Goal: Task Accomplishment & Management: Use online tool/utility

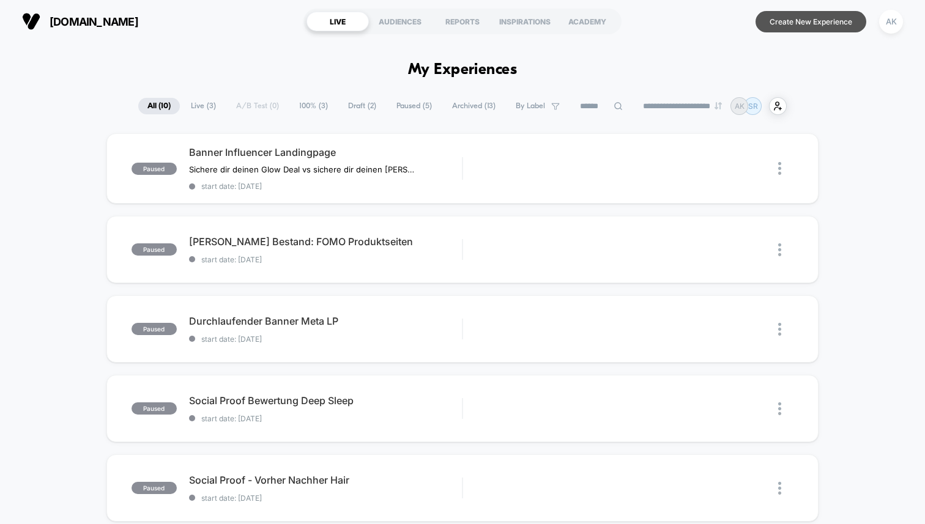
click at [786, 21] on button "Create New Experience" at bounding box center [811, 21] width 111 height 21
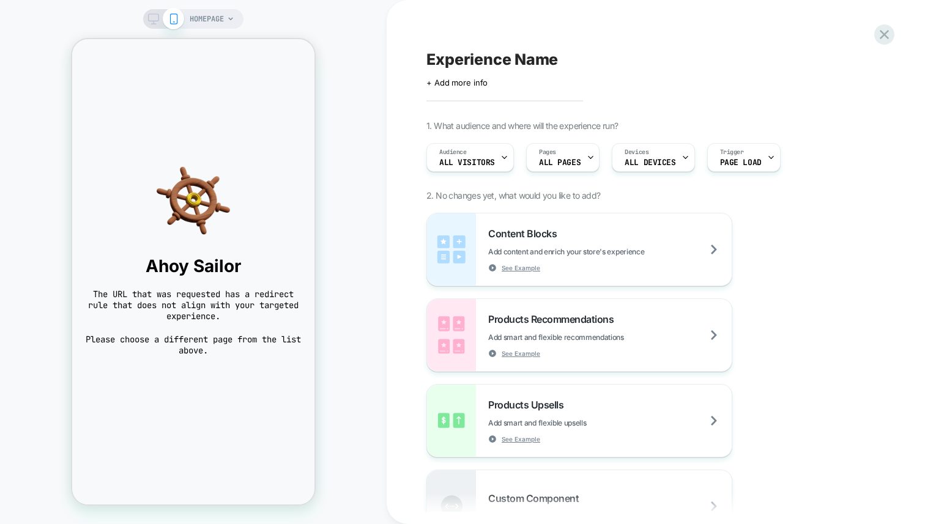
click at [147, 26] on div "HOMEPAGE" at bounding box center [193, 19] width 100 height 20
click at [153, 18] on icon at bounding box center [153, 18] width 11 height 11
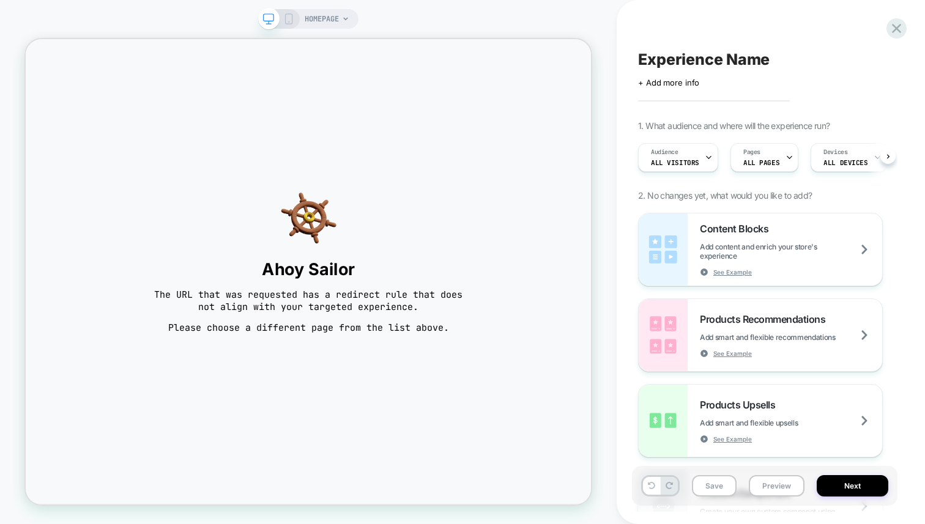
click at [288, 21] on icon at bounding box center [288, 18] width 11 height 11
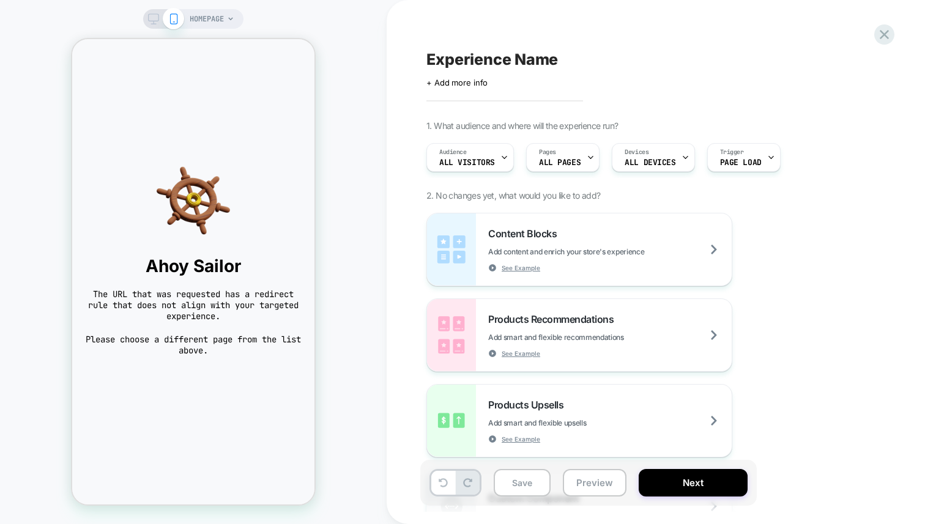
click at [229, 17] on icon at bounding box center [230, 18] width 7 height 7
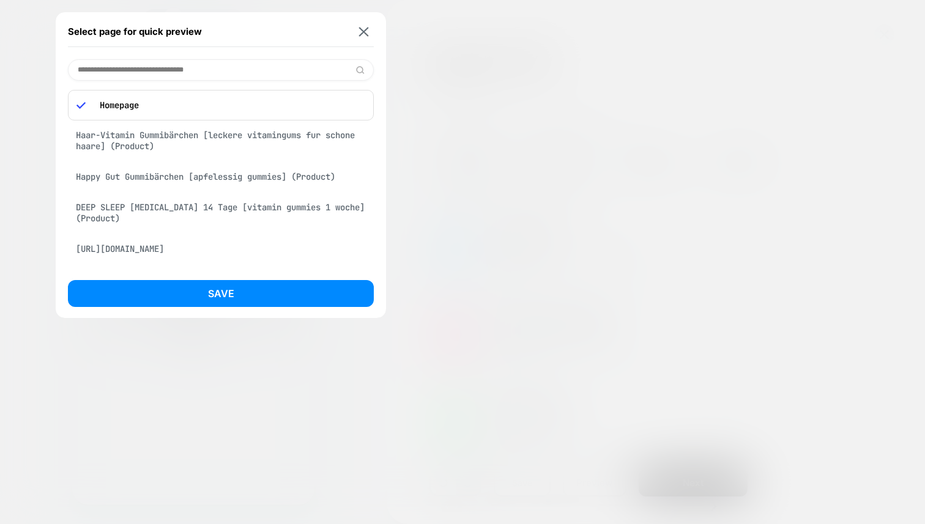
click at [187, 66] on input at bounding box center [221, 69] width 306 height 21
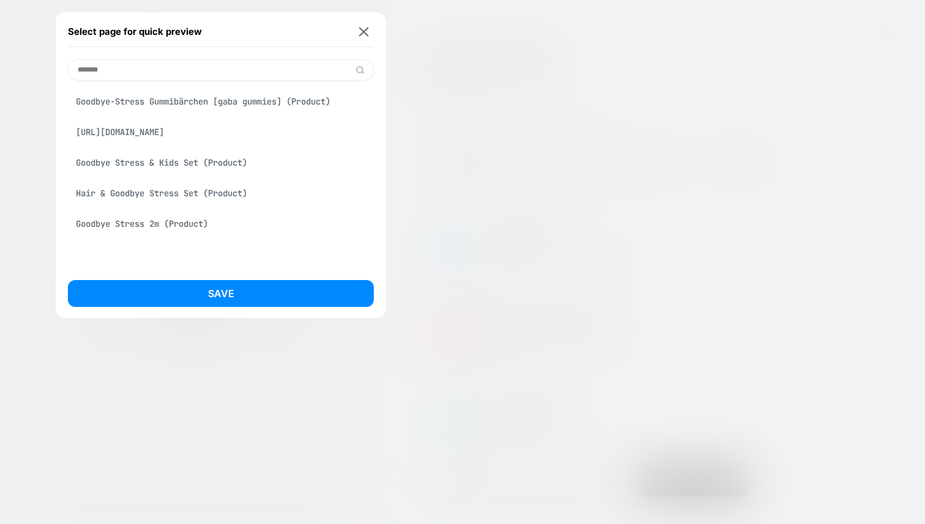
type input "*******"
click at [159, 106] on div "Goodbye-Stress Gummibärchen [gaba gummies] (Product)" at bounding box center [221, 101] width 306 height 23
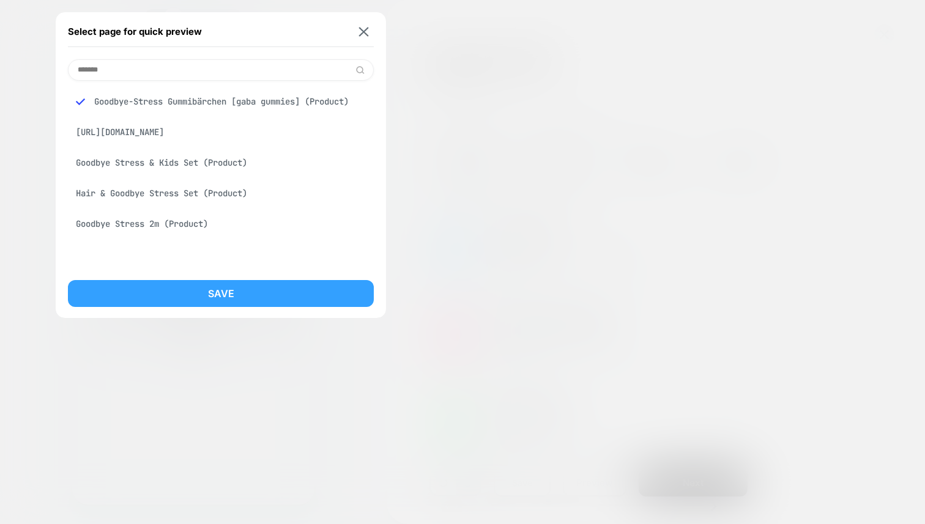
click at [226, 290] on button "Save" at bounding box center [221, 293] width 306 height 27
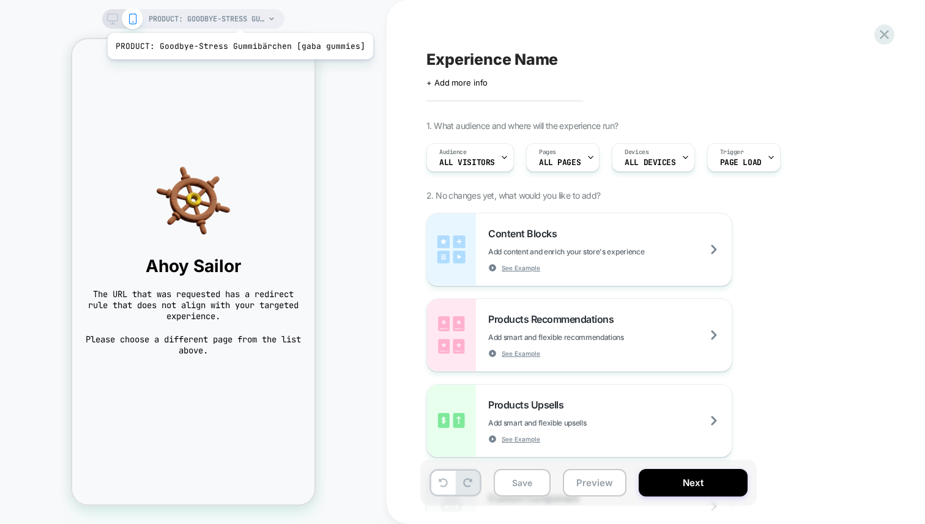
click at [237, 18] on span "PRODUCT: Goodbye-Stress Gummibärchen [gaba gummies]" at bounding box center [207, 19] width 116 height 20
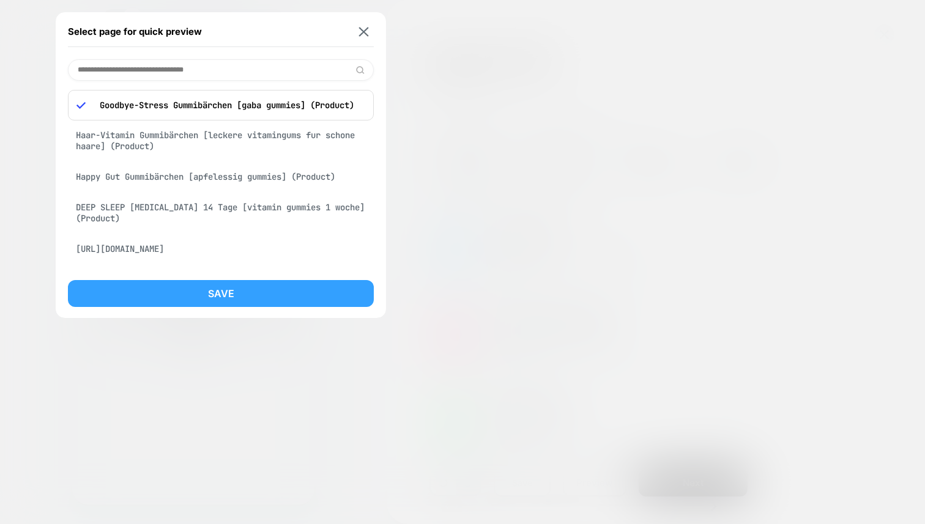
click at [272, 301] on button "Save" at bounding box center [221, 293] width 306 height 27
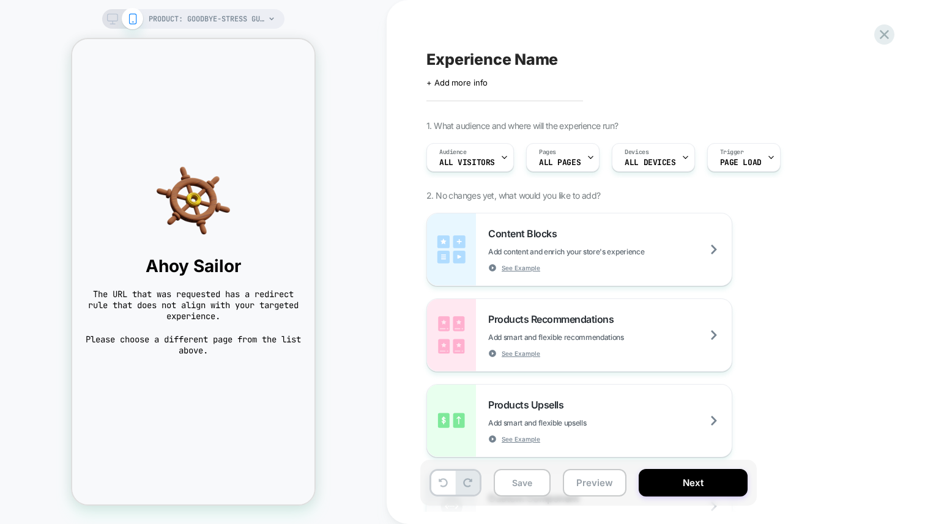
click at [115, 20] on icon at bounding box center [112, 18] width 11 height 11
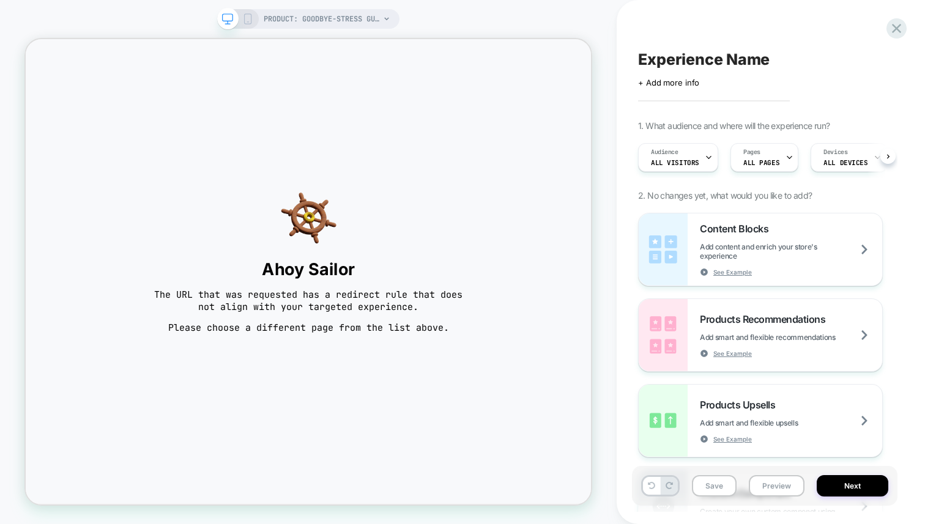
click at [244, 22] on icon at bounding box center [247, 18] width 11 height 11
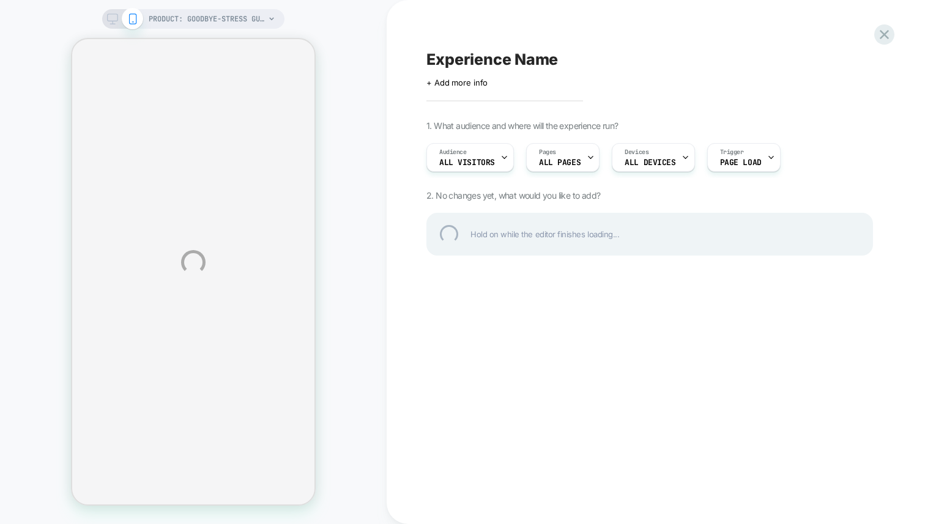
select select "**********"
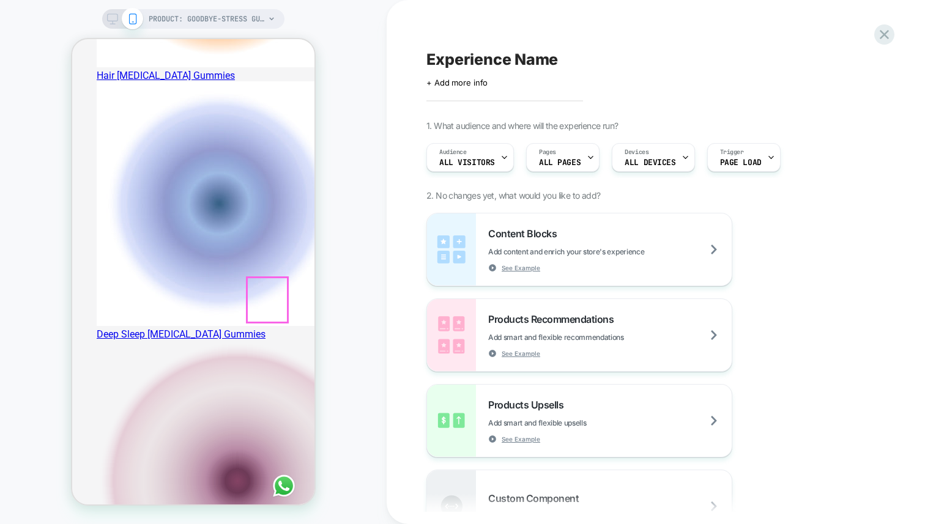
scroll to position [589, 0]
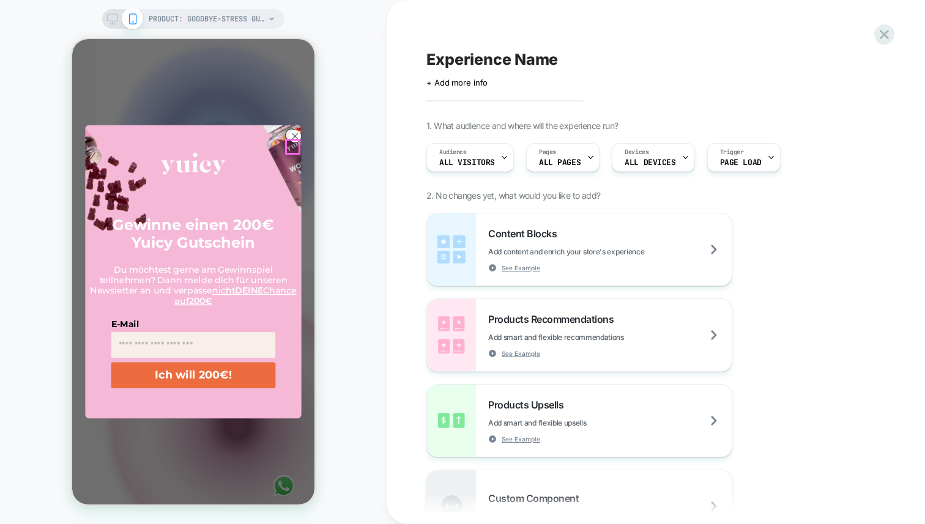
click at [291, 143] on circle "Close dialog" at bounding box center [295, 136] width 12 height 12
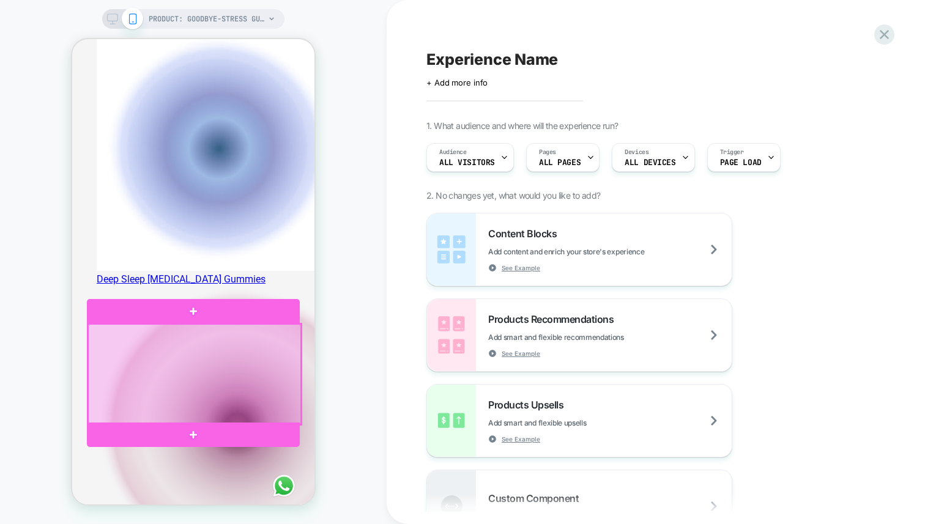
click at [294, 354] on div at bounding box center [194, 374] width 213 height 100
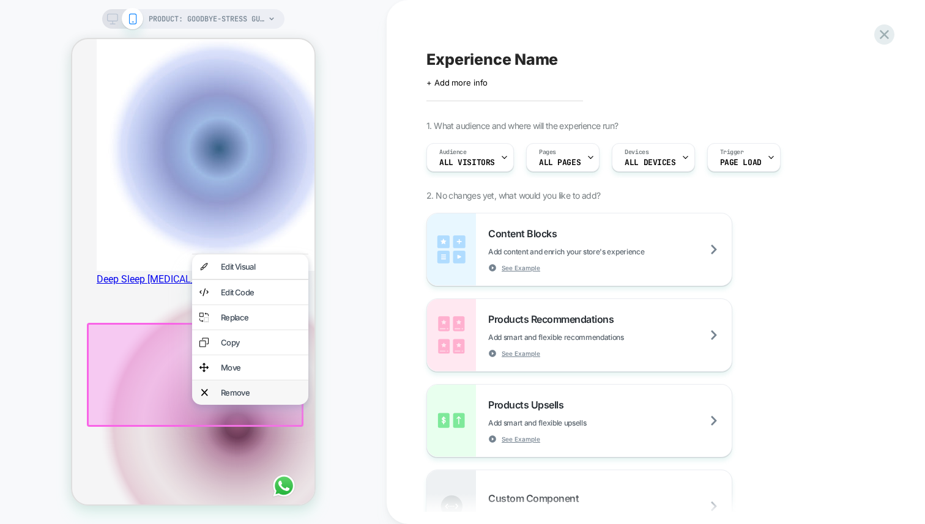
click at [263, 398] on div "Remove" at bounding box center [261, 393] width 80 height 10
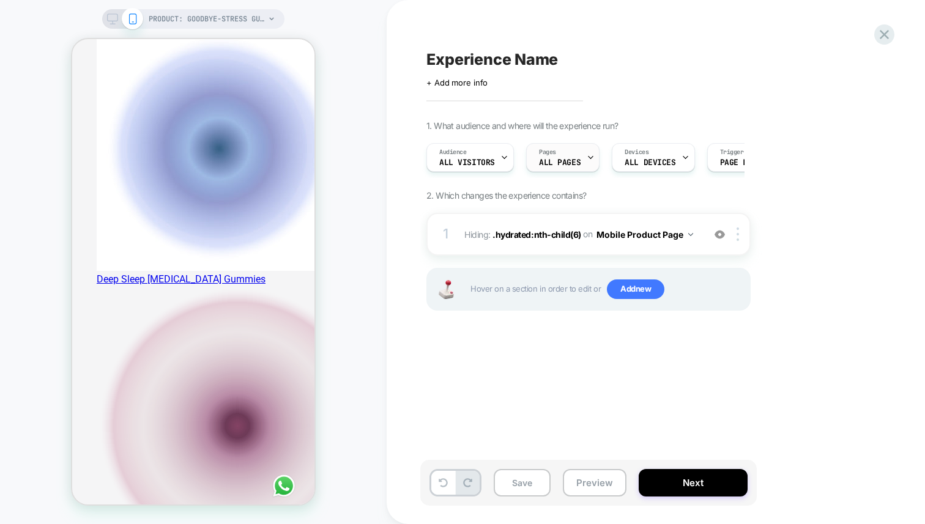
click at [577, 157] on div "Pages ALL PAGES" at bounding box center [560, 158] width 66 height 28
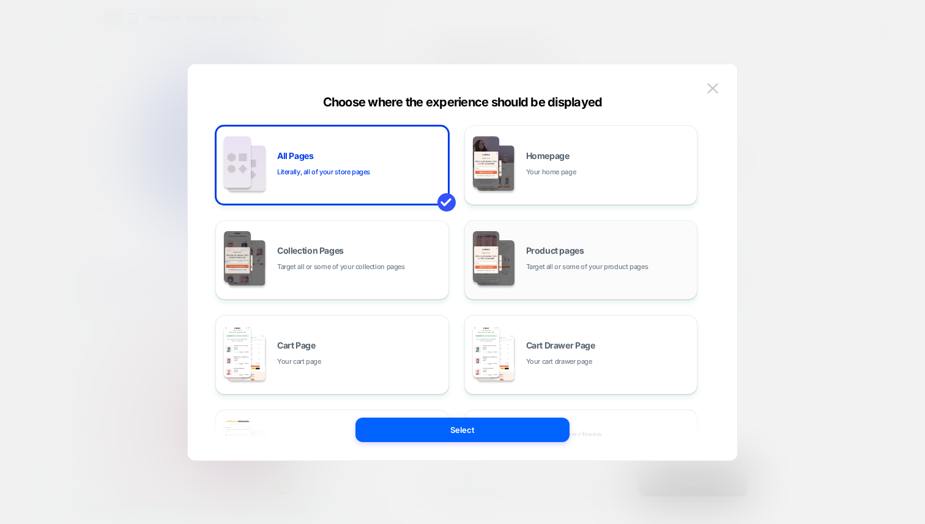
click at [543, 250] on span "Product pages" at bounding box center [555, 251] width 58 height 9
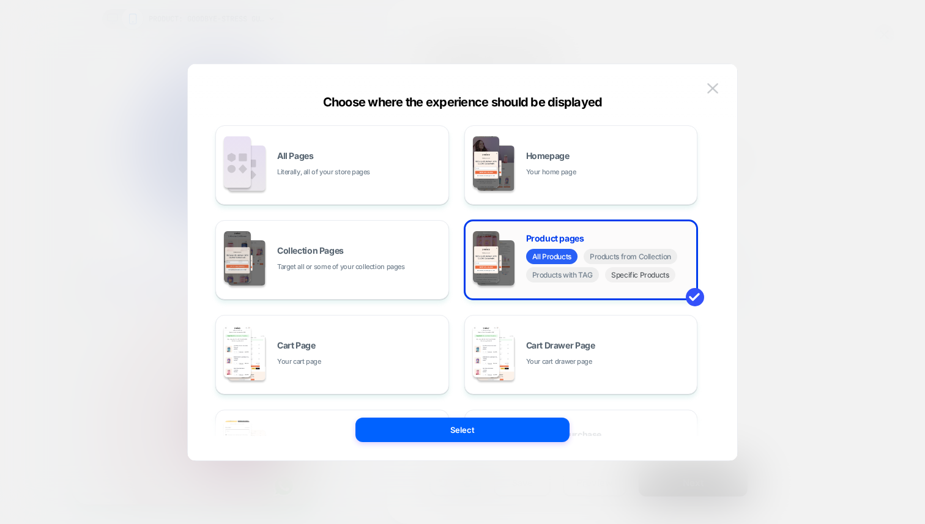
click at [616, 278] on span "Specific Products" at bounding box center [640, 274] width 70 height 15
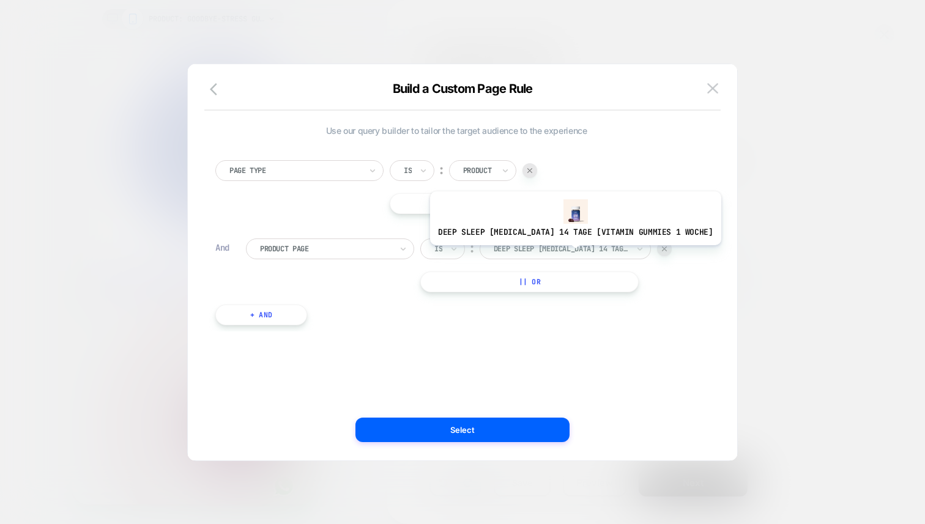
click at [561, 255] on div "DEEP SLEEP Melatonin 14 Tage [vitamin gummies 1 woche]" at bounding box center [561, 248] width 137 height 13
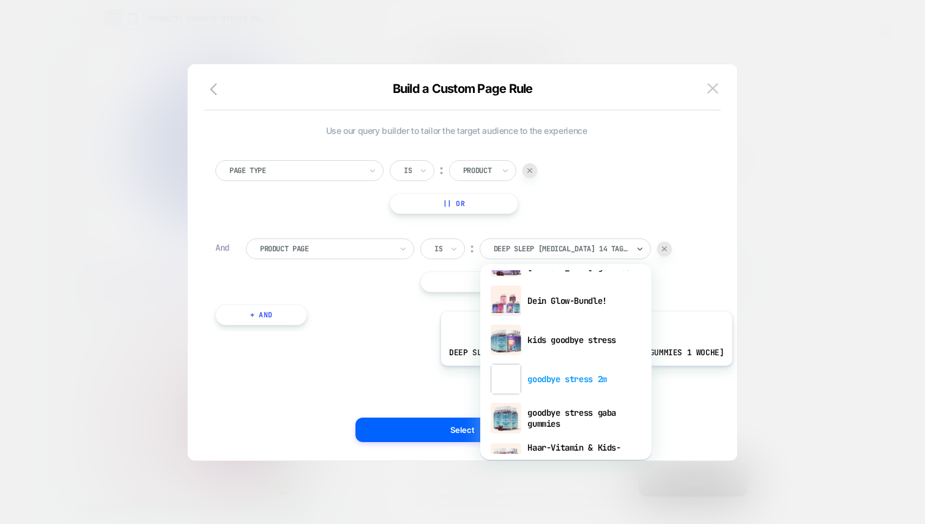
scroll to position [130, 0]
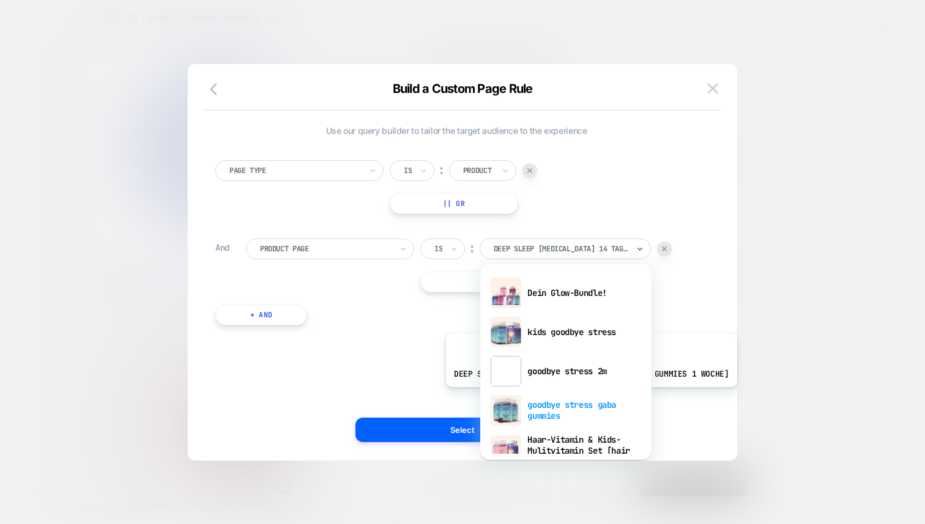
click at [577, 402] on div "goodbye stress gaba gummies" at bounding box center [565, 410] width 159 height 39
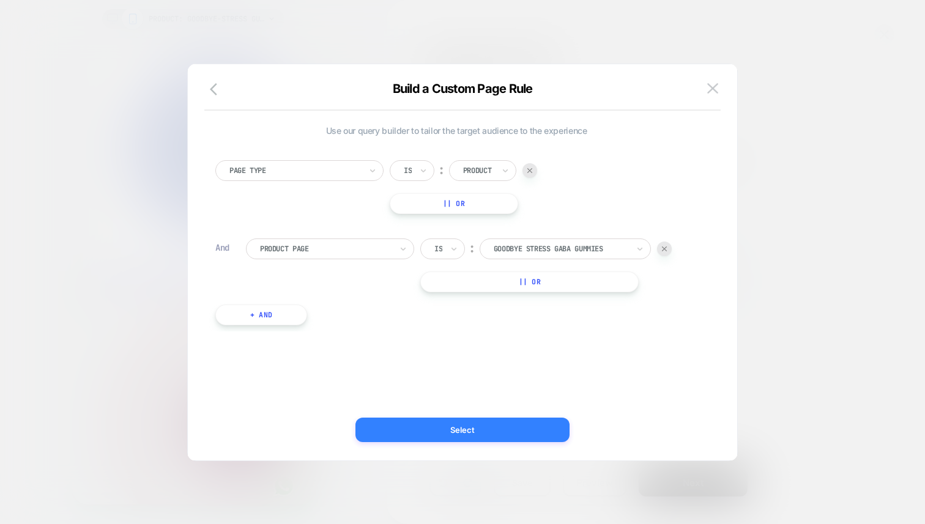
click at [537, 427] on button "Select" at bounding box center [462, 430] width 214 height 24
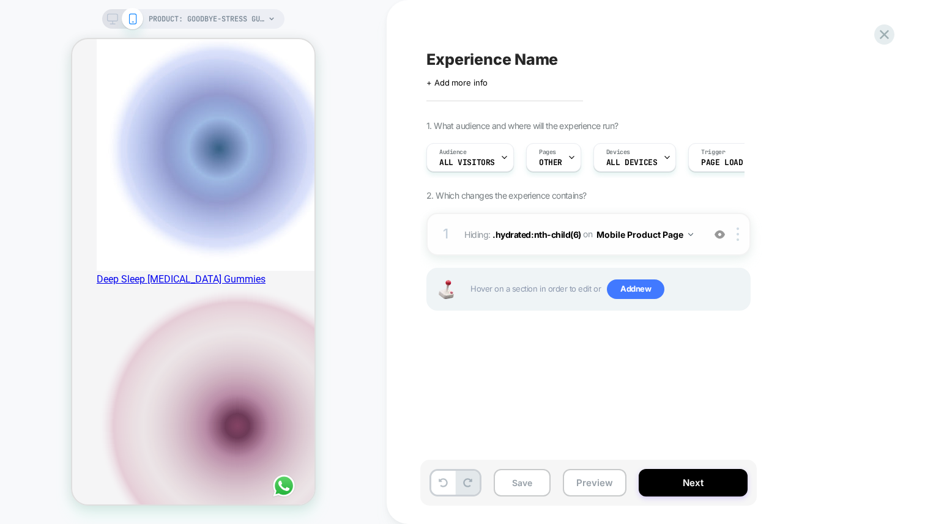
click at [722, 236] on img at bounding box center [720, 234] width 10 height 10
click at [721, 236] on img at bounding box center [720, 234] width 10 height 10
click at [690, 480] on button "Next" at bounding box center [693, 483] width 109 height 28
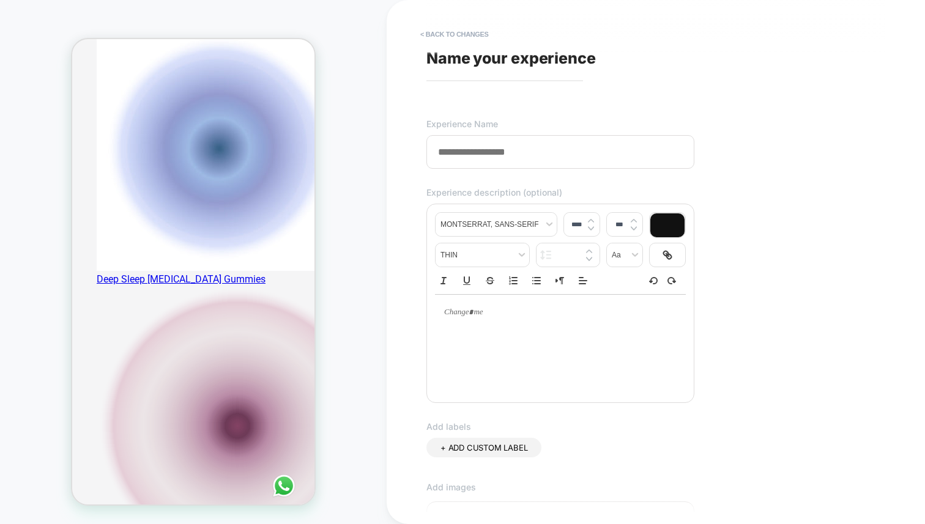
click at [487, 152] on input at bounding box center [560, 152] width 268 height 34
type input "**********"
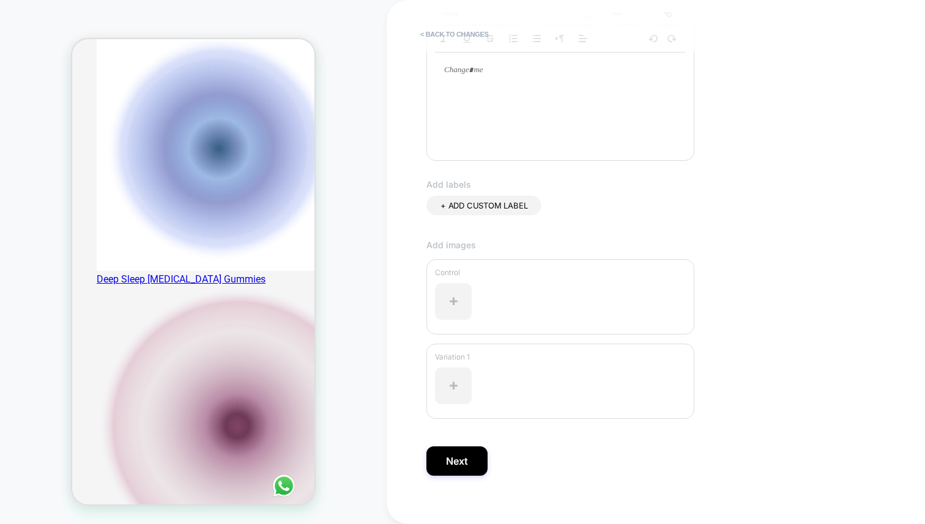
scroll to position [255, 0]
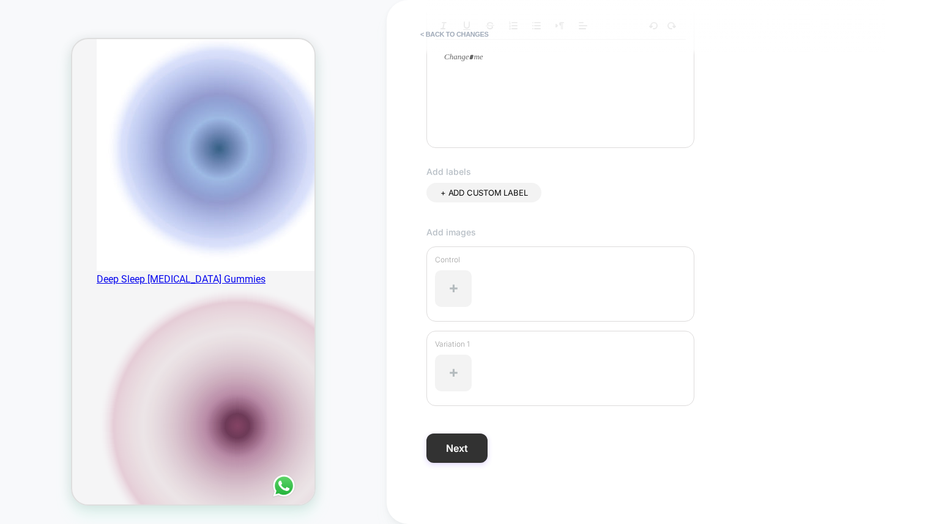
click at [479, 445] on button "Next" at bounding box center [456, 448] width 61 height 29
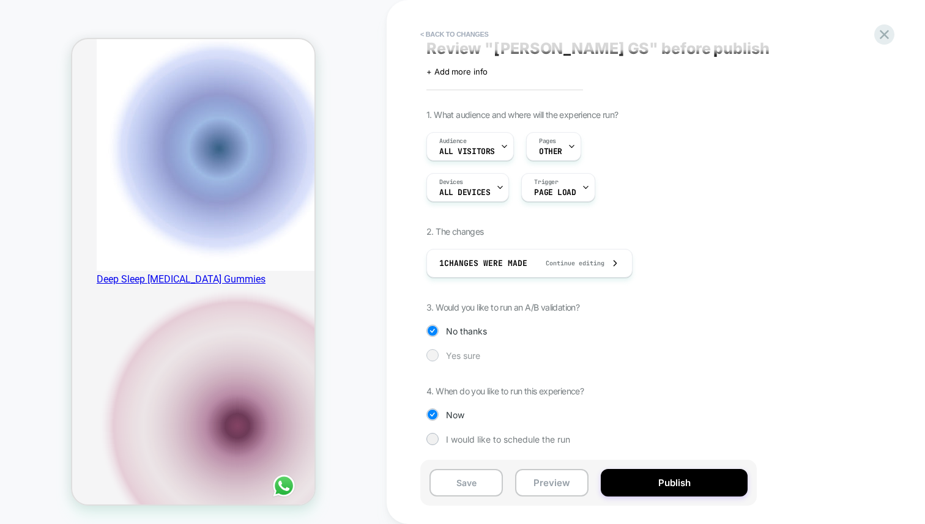
click at [472, 353] on span "Yes sure" at bounding box center [463, 356] width 34 height 10
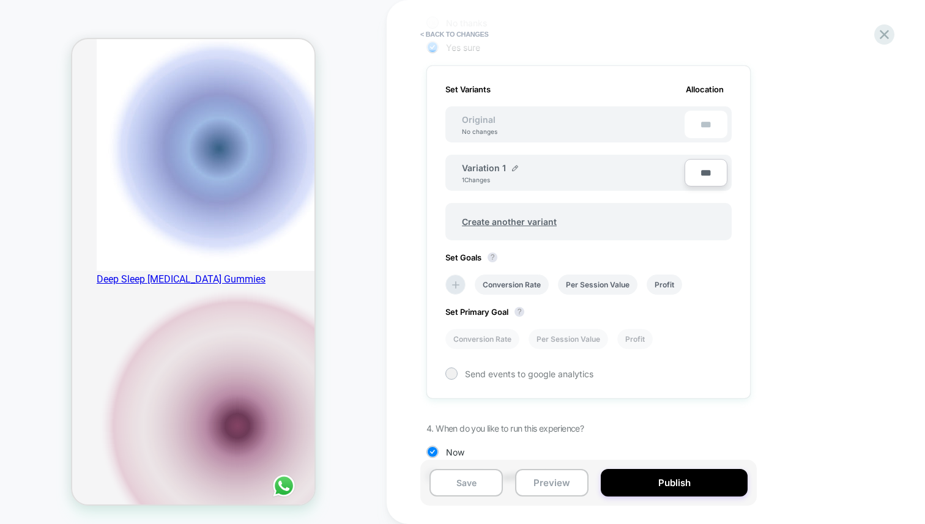
scroll to position [357, 0]
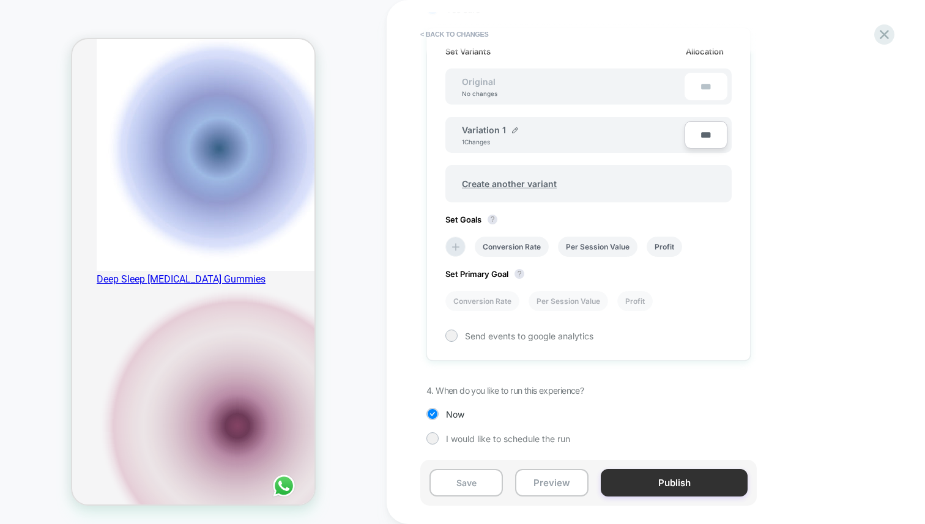
click at [642, 478] on button "Publish" at bounding box center [674, 483] width 147 height 28
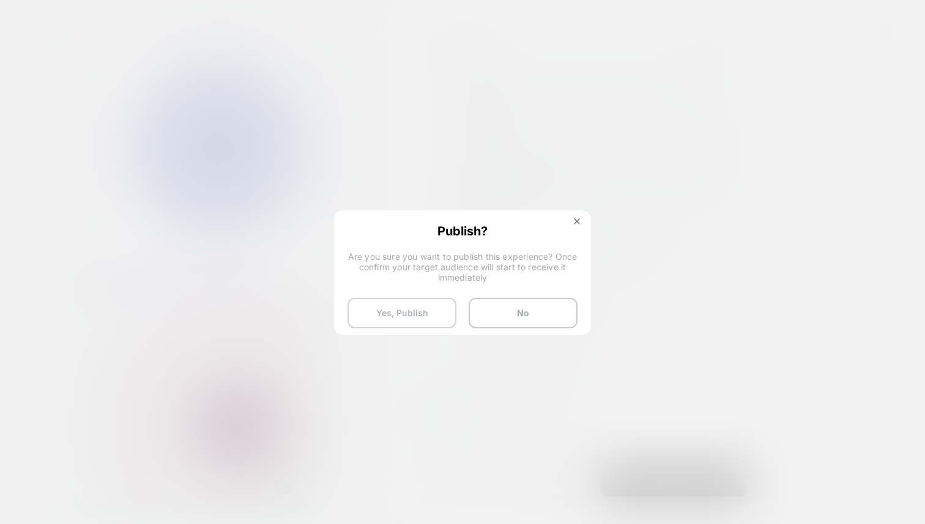
click at [403, 312] on button "Yes, Publish" at bounding box center [402, 313] width 109 height 31
